Goal: Navigation & Orientation: Understand site structure

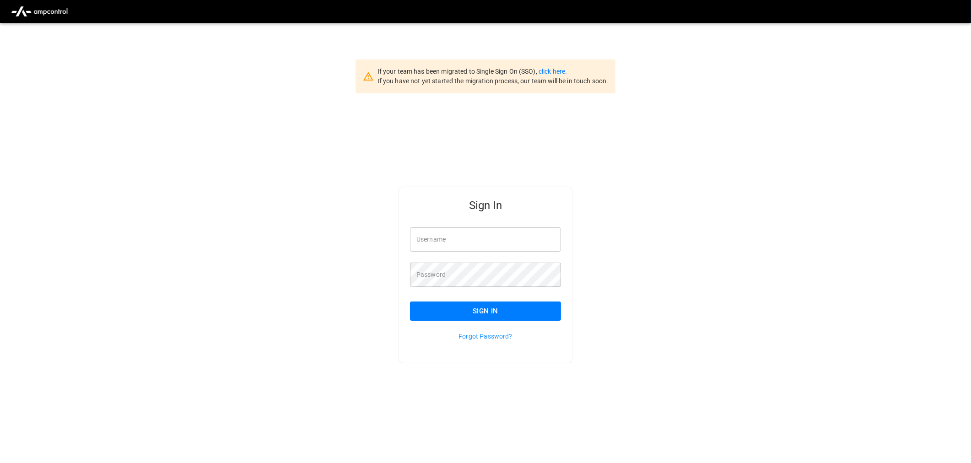
type input "**********"
click at [494, 306] on button "Sign In" at bounding box center [485, 311] width 151 height 19
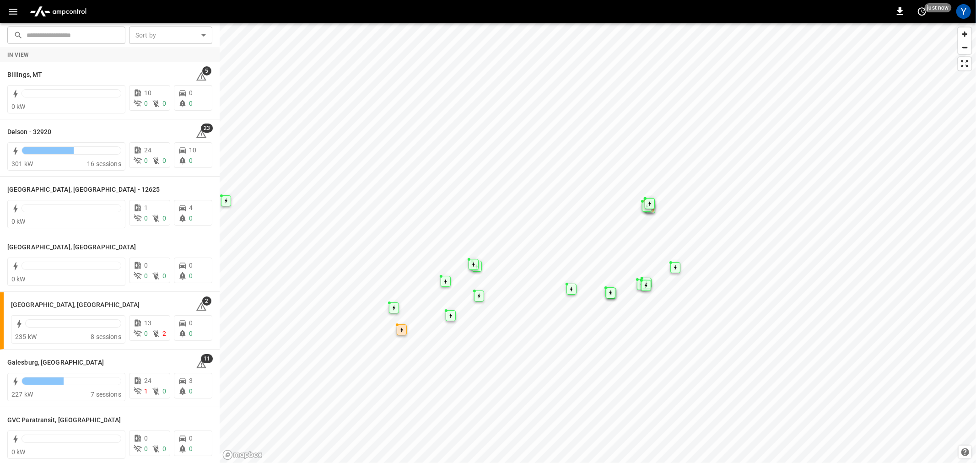
click at [16, 16] on icon "button" at bounding box center [12, 11] width 11 height 11
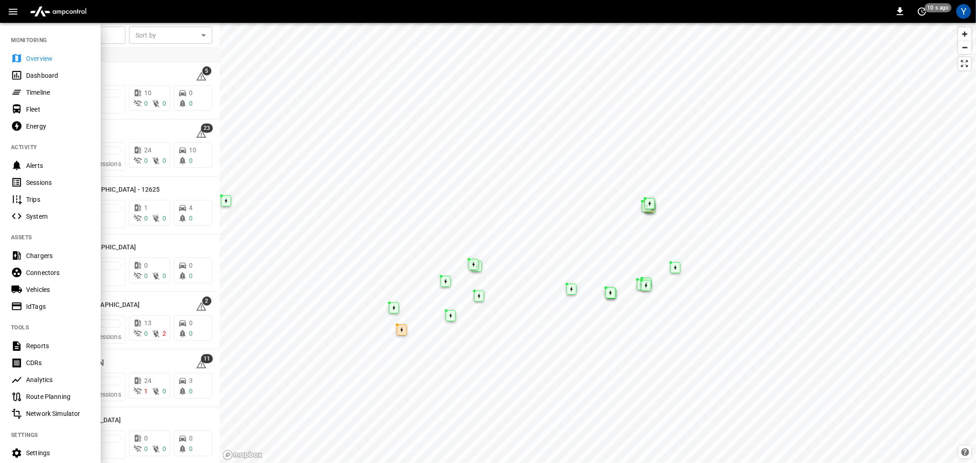
click at [46, 289] on div "Vehicles" at bounding box center [58, 289] width 64 height 9
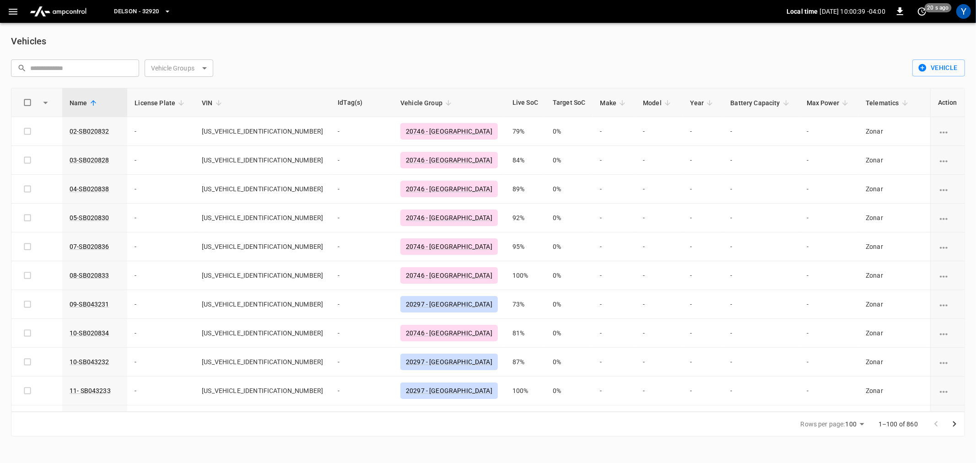
click at [10, 12] on icon "button" at bounding box center [12, 11] width 11 height 11
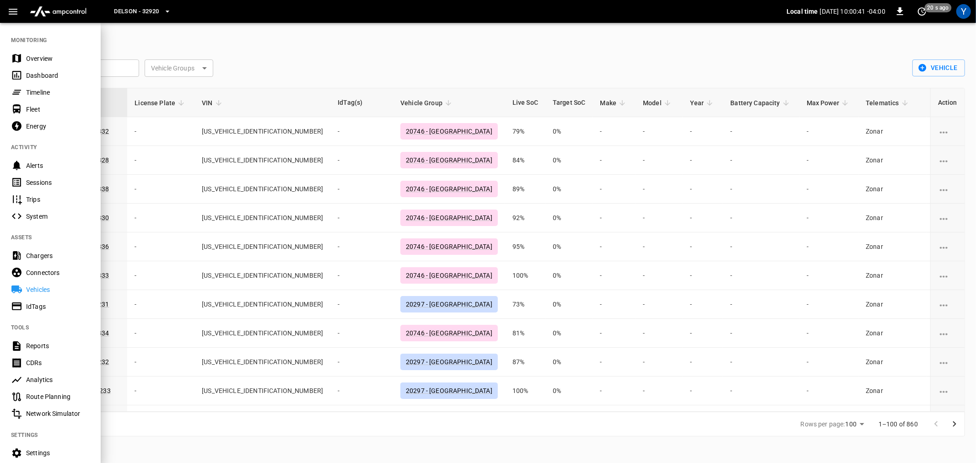
click at [50, 341] on div "Reports" at bounding box center [58, 345] width 64 height 9
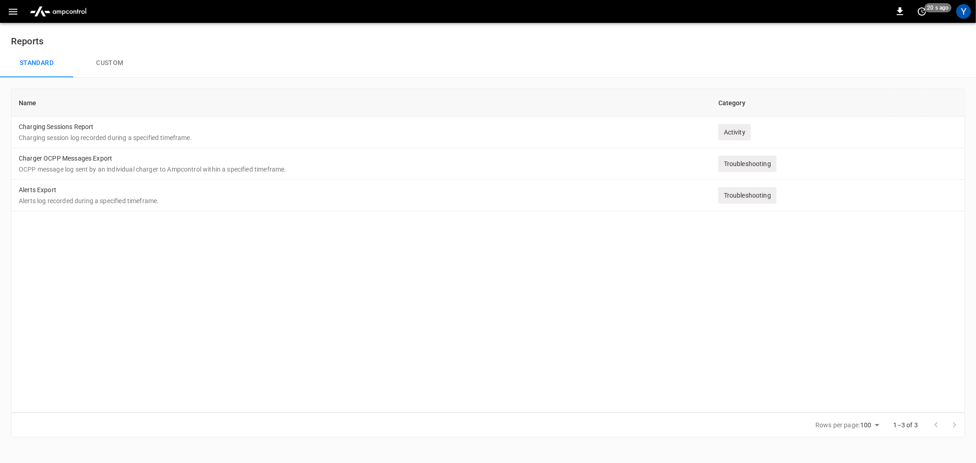
click at [113, 63] on button "Custom" at bounding box center [109, 63] width 73 height 29
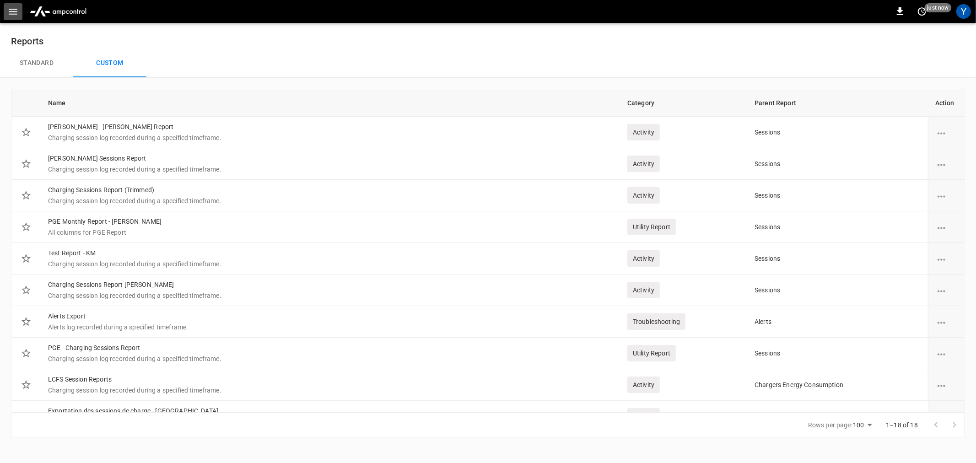
click at [15, 15] on icon "button" at bounding box center [12, 11] width 11 height 11
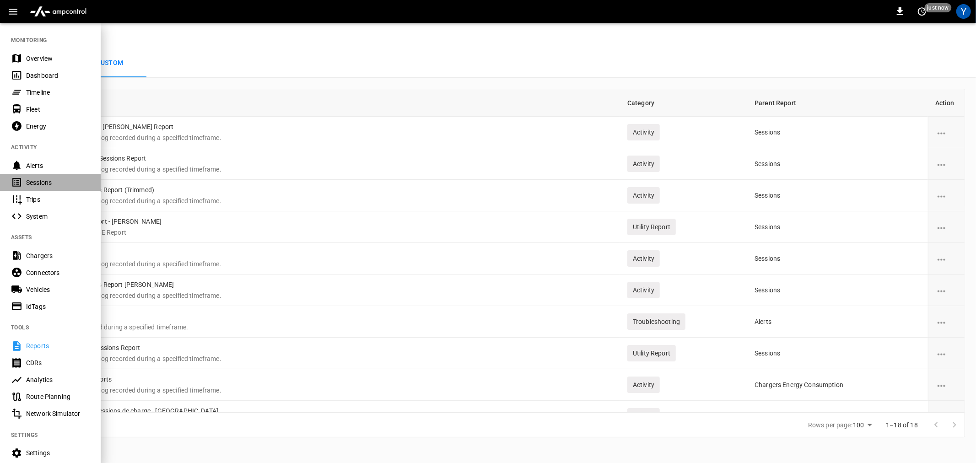
click at [38, 180] on div "Sessions" at bounding box center [58, 182] width 64 height 9
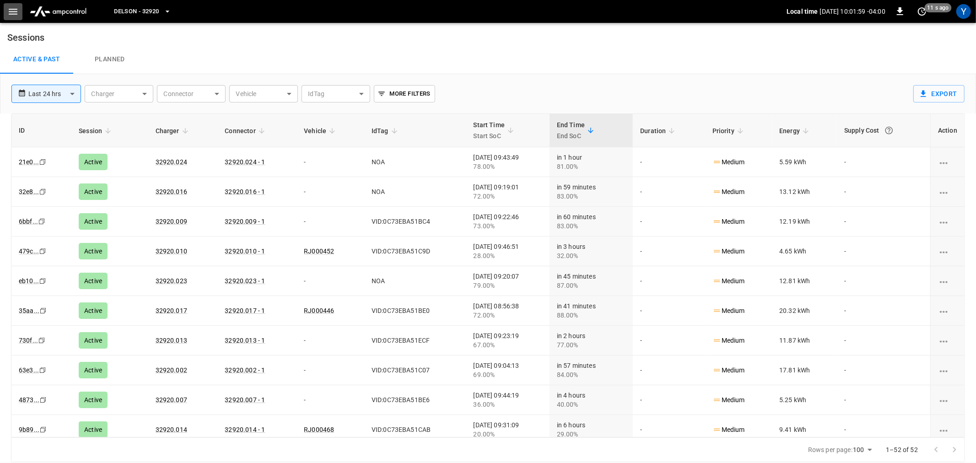
click at [8, 14] on icon "button" at bounding box center [12, 11] width 11 height 11
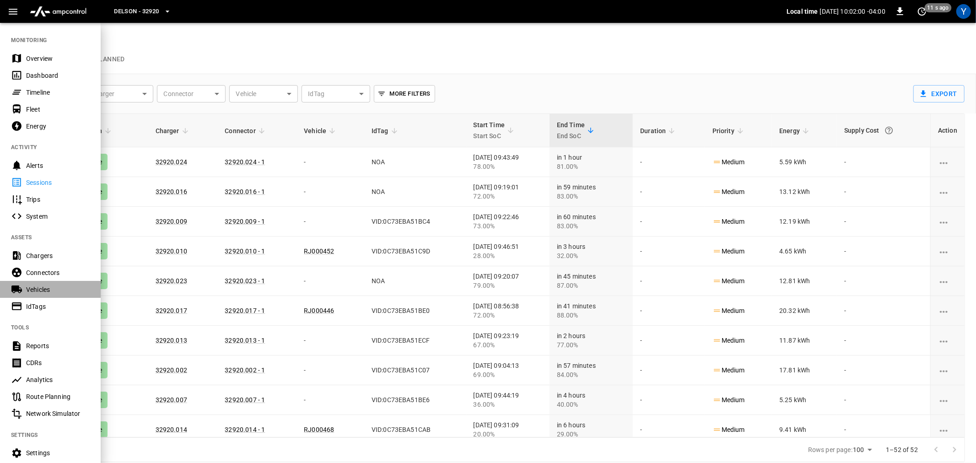
click at [43, 286] on div "Vehicles" at bounding box center [58, 289] width 64 height 9
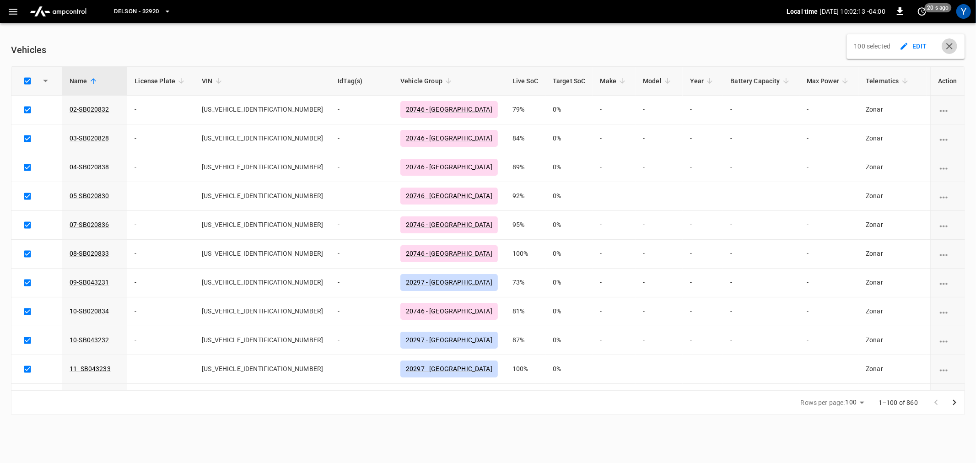
click at [954, 43] on icon "button" at bounding box center [949, 46] width 11 height 11
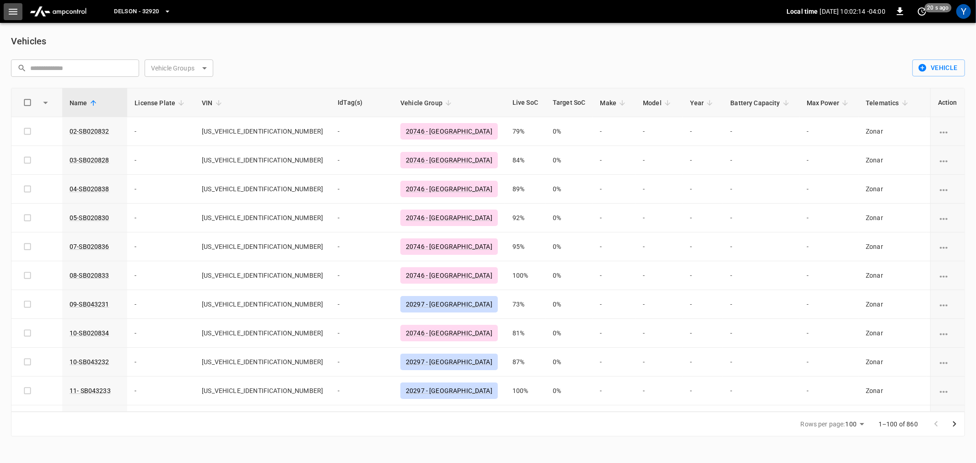
click at [16, 11] on icon "button" at bounding box center [13, 12] width 9 height 6
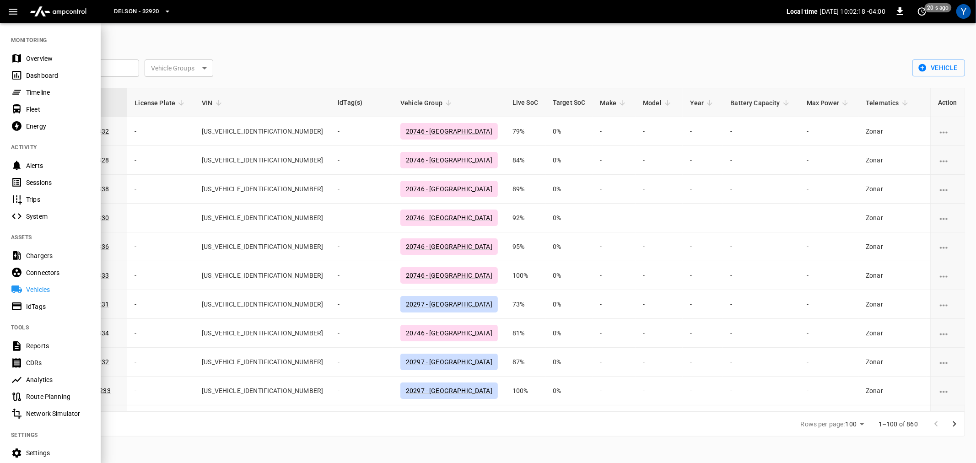
scroll to position [81, 0]
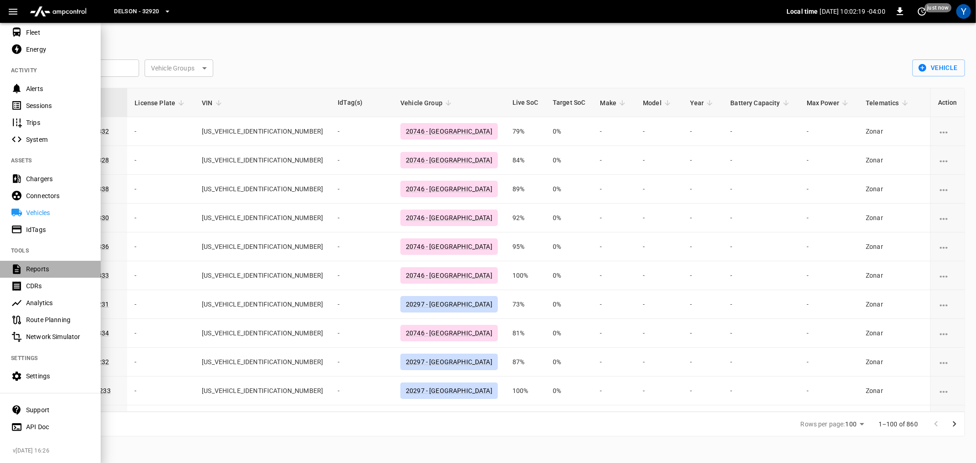
click at [43, 266] on div "Reports" at bounding box center [58, 269] width 64 height 9
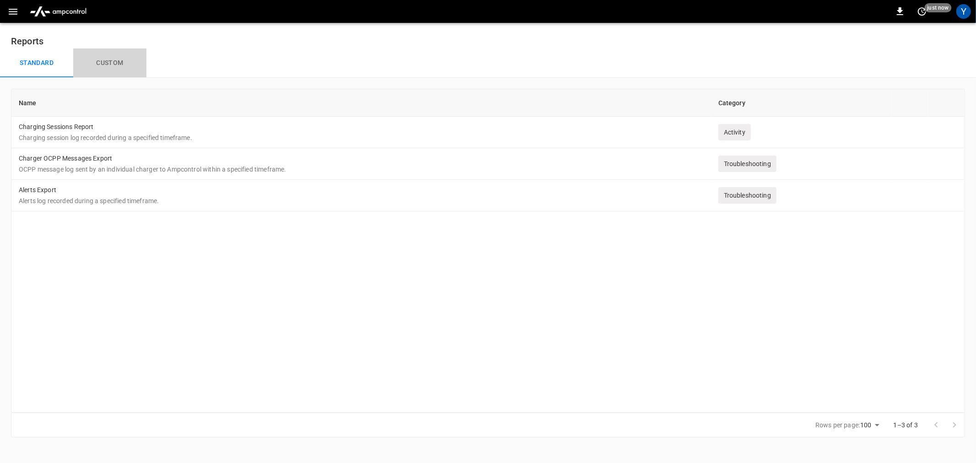
click at [104, 65] on button "Custom" at bounding box center [109, 63] width 73 height 29
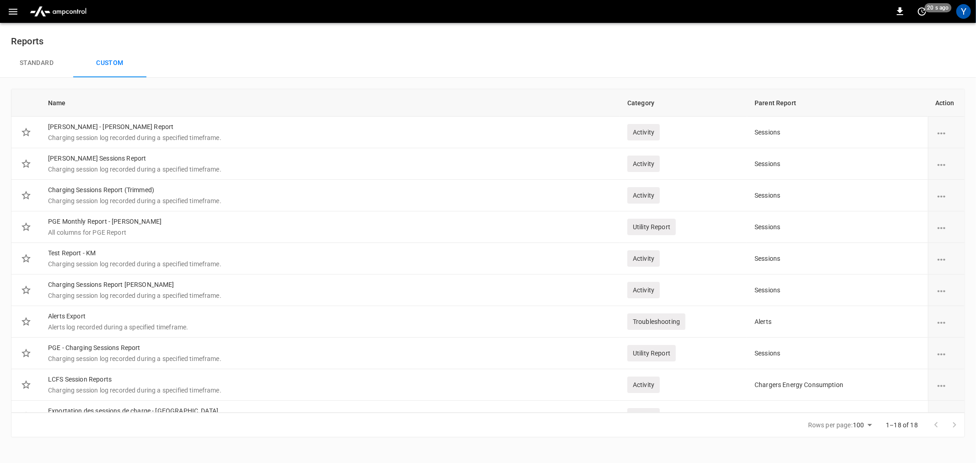
click at [46, 65] on button "Standard" at bounding box center [36, 63] width 73 height 29
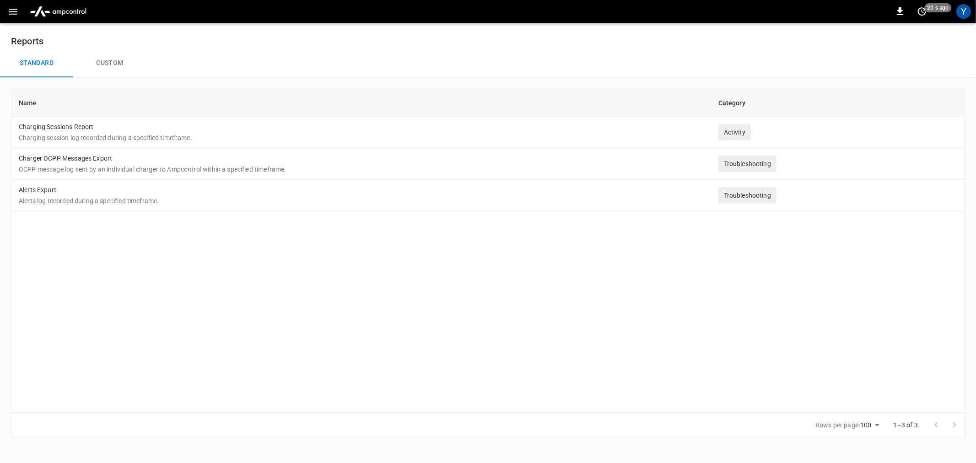
click at [12, 12] on icon "button" at bounding box center [12, 11] width 11 height 11
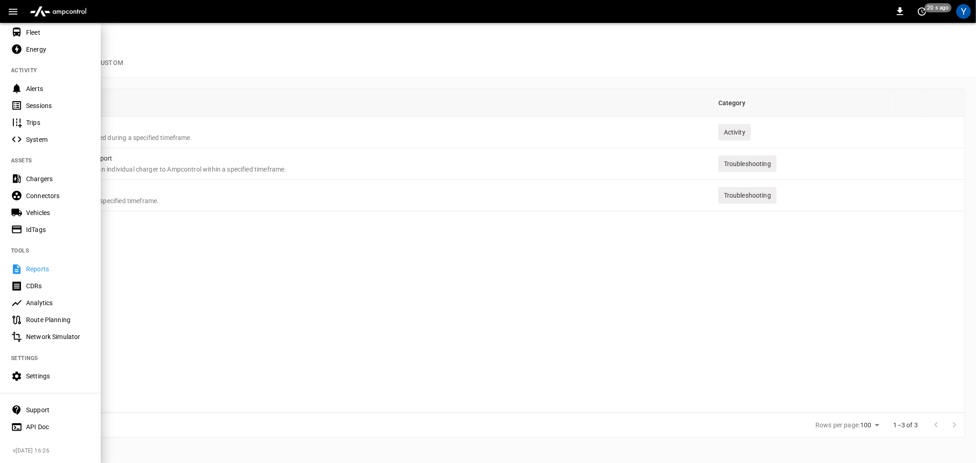
scroll to position [81, 0]
click at [51, 372] on div "Settings" at bounding box center [58, 376] width 64 height 9
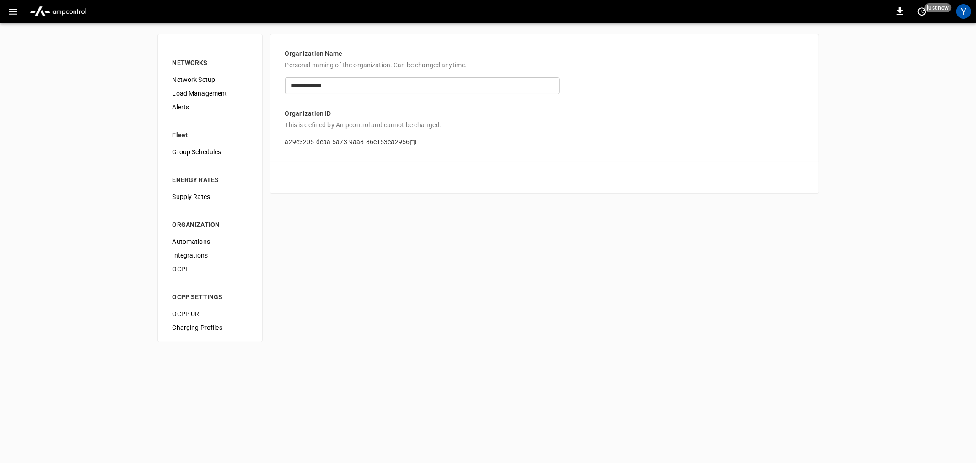
click at [15, 11] on icon "button" at bounding box center [13, 12] width 9 height 6
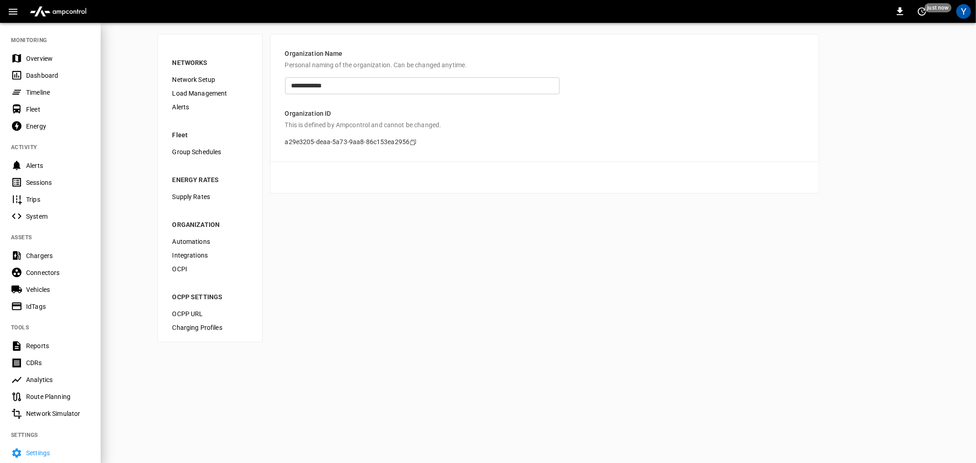
click at [32, 59] on div "Overview" at bounding box center [58, 58] width 64 height 9
